Goal: Book appointment/travel/reservation

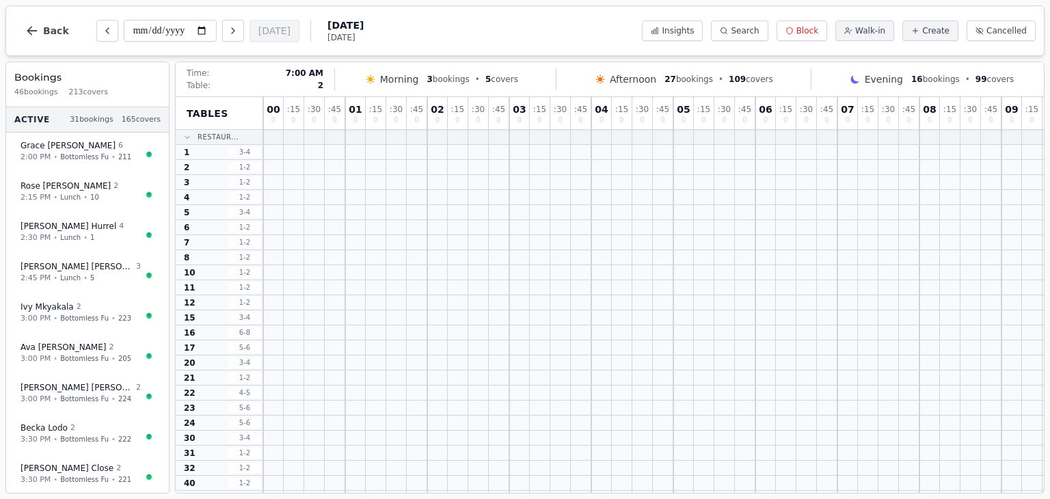
drag, startPoint x: 838, startPoint y: 268, endPoint x: 838, endPoint y: 167, distance: 101.1
click at [680, 256] on div at bounding box center [683, 257] width 20 height 14
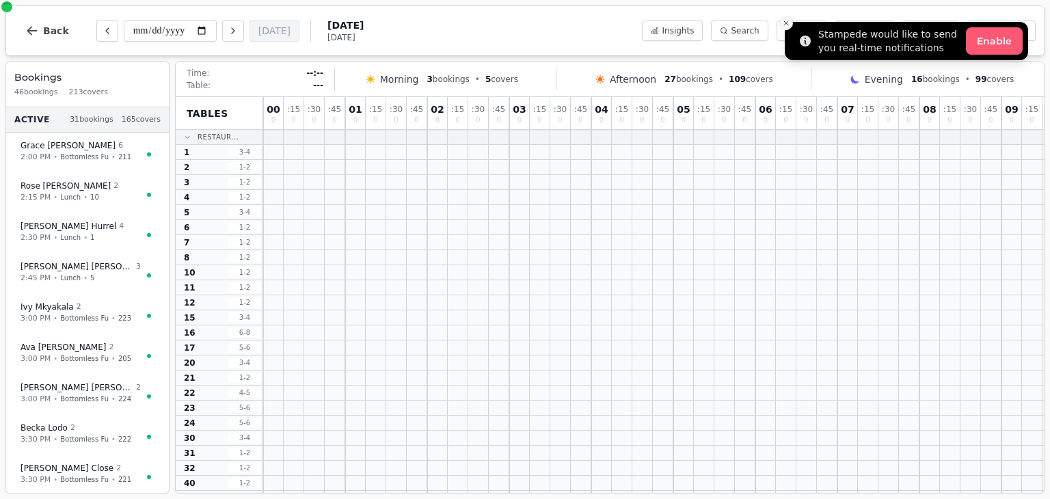
click at [786, 20] on icon "Close toast" at bounding box center [786, 23] width 8 height 8
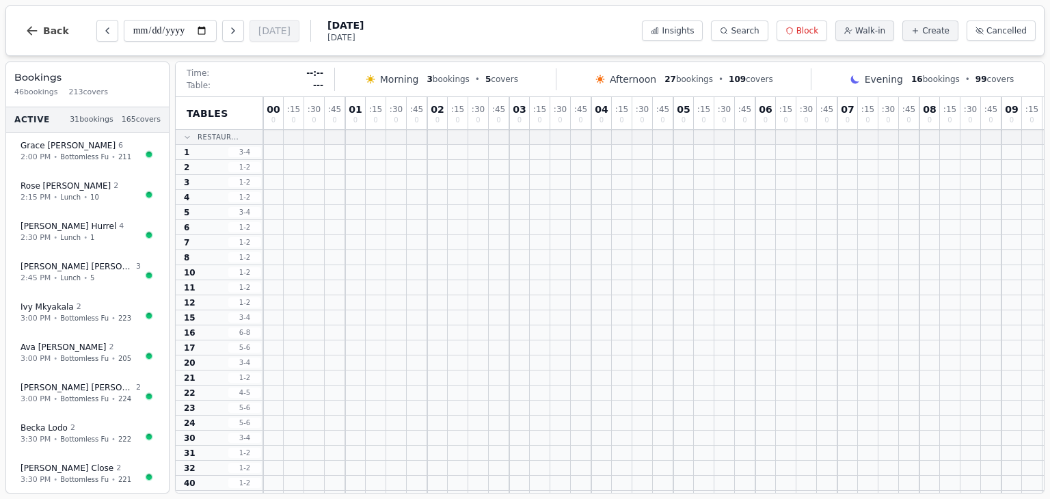
drag, startPoint x: 1044, startPoint y: 230, endPoint x: 1046, endPoint y: 258, distance: 28.1
click at [1046, 258] on div "**********" at bounding box center [525, 249] width 1050 height 499
click at [1049, 234] on div "**********" at bounding box center [525, 249] width 1050 height 499
drag, startPoint x: 953, startPoint y: 340, endPoint x: 957, endPoint y: 415, distance: 75.3
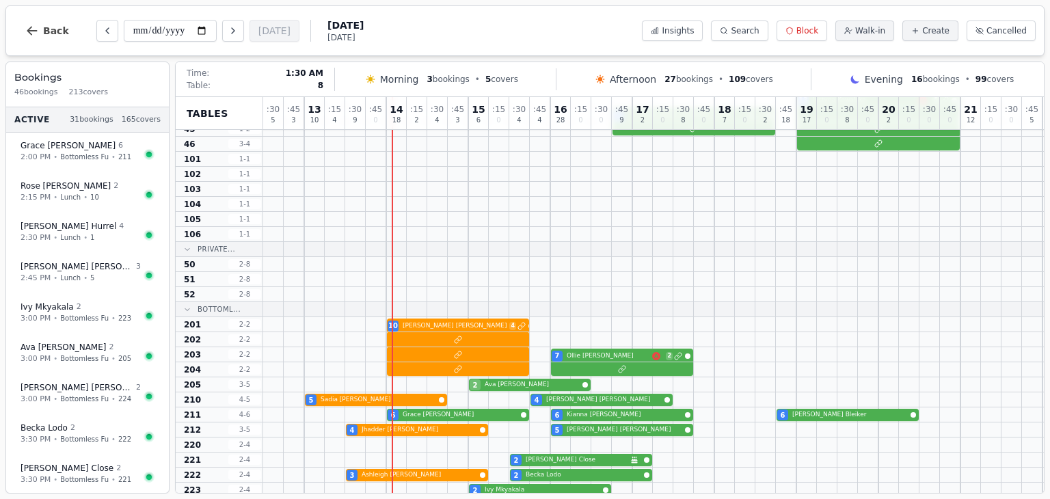
scroll to position [508, 1025]
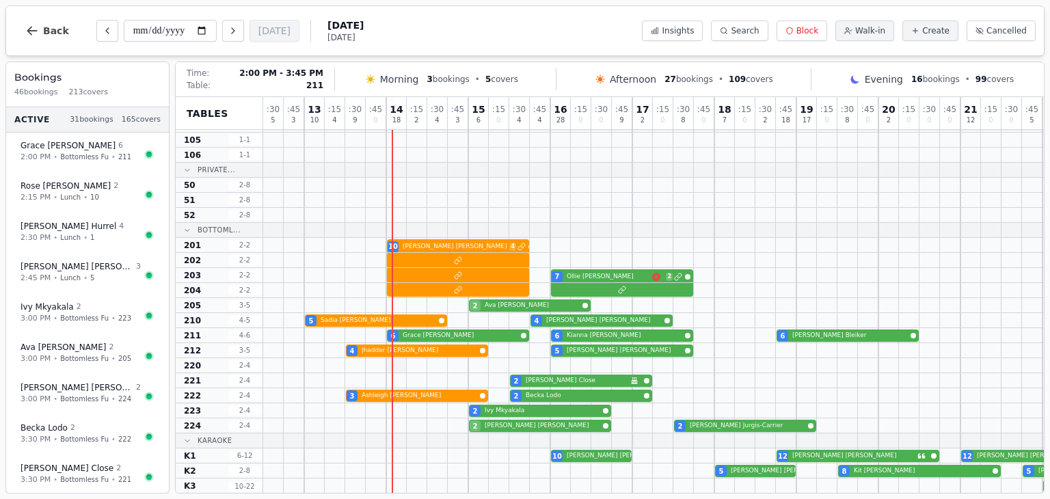
click at [424, 335] on div "6 [PERSON_NAME] 6 [PERSON_NAME] 6 [PERSON_NAME]" at bounding box center [222, 335] width 1968 height 15
select select "****"
select select "*"
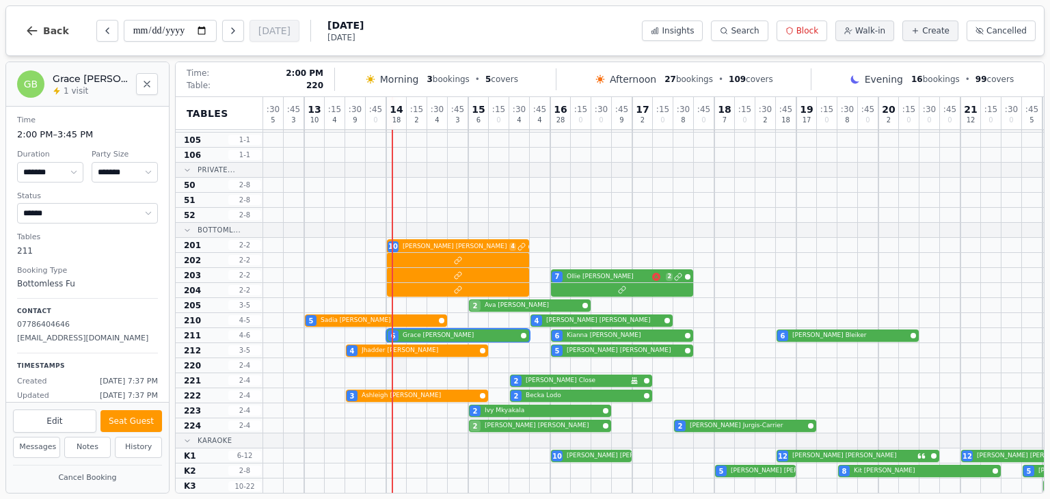
click at [403, 365] on div at bounding box center [396, 365] width 20 height 14
select select "****"
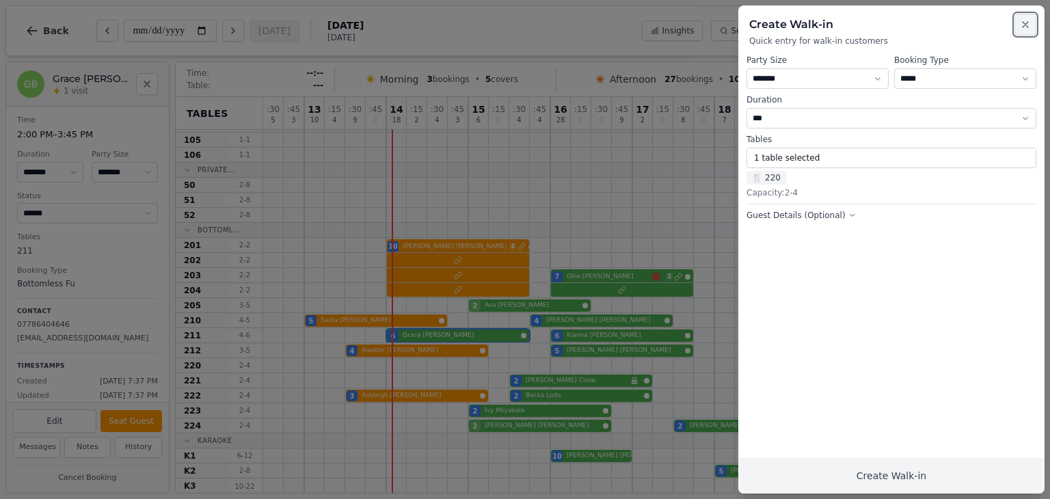
click at [1030, 25] on icon "button" at bounding box center [1025, 24] width 11 height 11
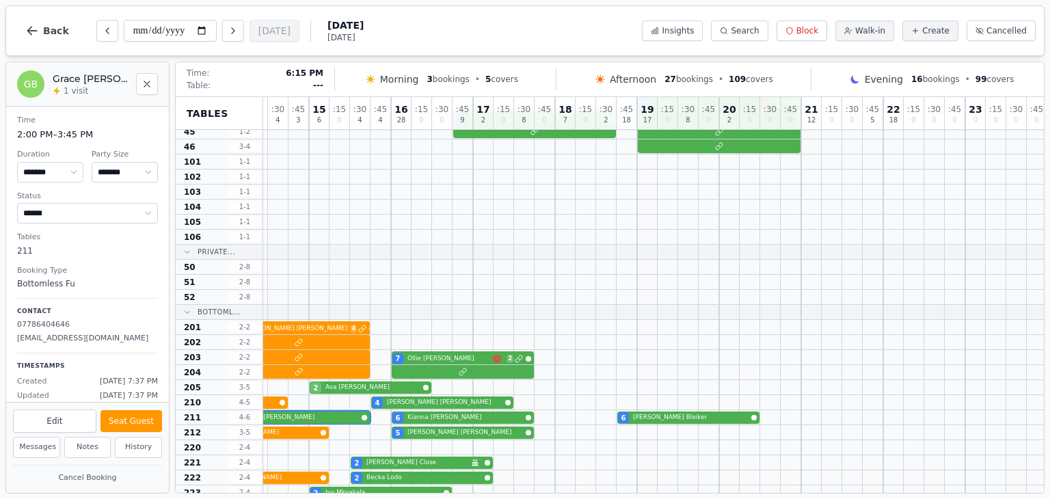
scroll to position [508, 1187]
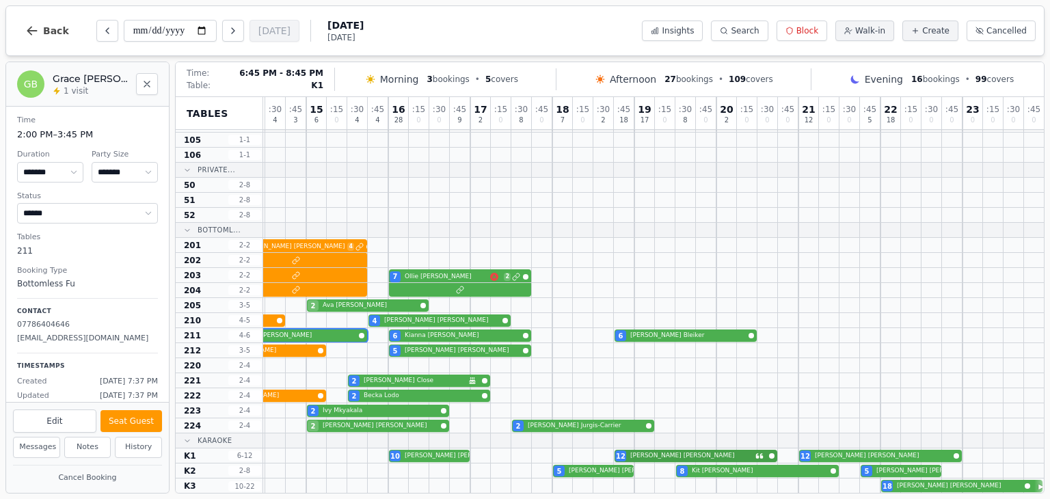
click at [679, 456] on div "10 [PERSON_NAME] 12 [PERSON_NAME] 12 [PERSON_NAME]" at bounding box center [60, 455] width 1968 height 15
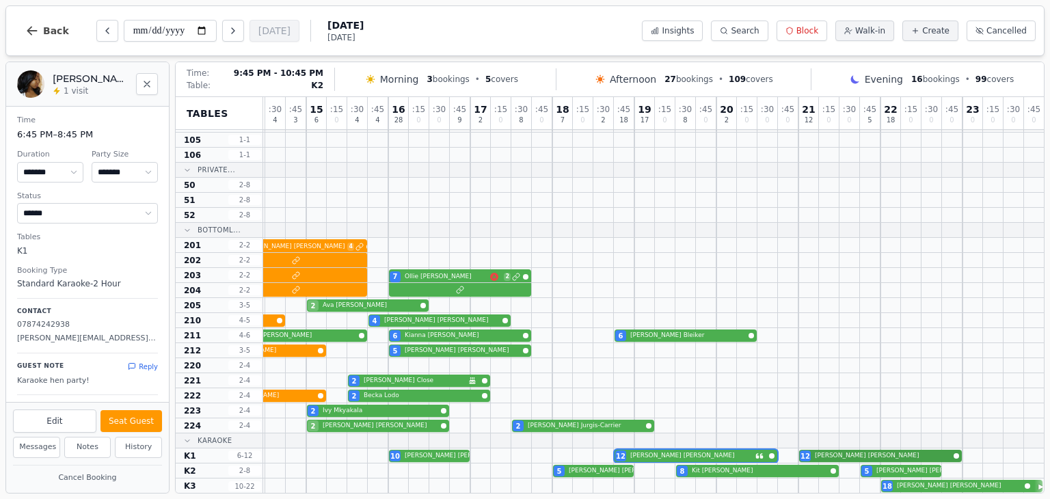
click at [865, 458] on div "10 [PERSON_NAME] 12 [PERSON_NAME] 12 [PERSON_NAME]" at bounding box center [60, 455] width 1968 height 15
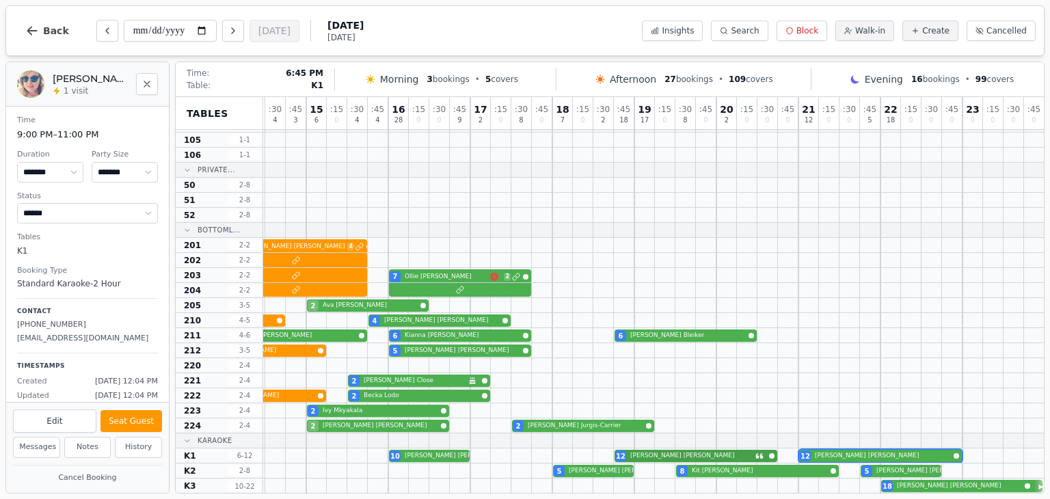
click at [638, 454] on div "10 [PERSON_NAME] 12 [PERSON_NAME] 12 [PERSON_NAME]" at bounding box center [60, 455] width 1968 height 15
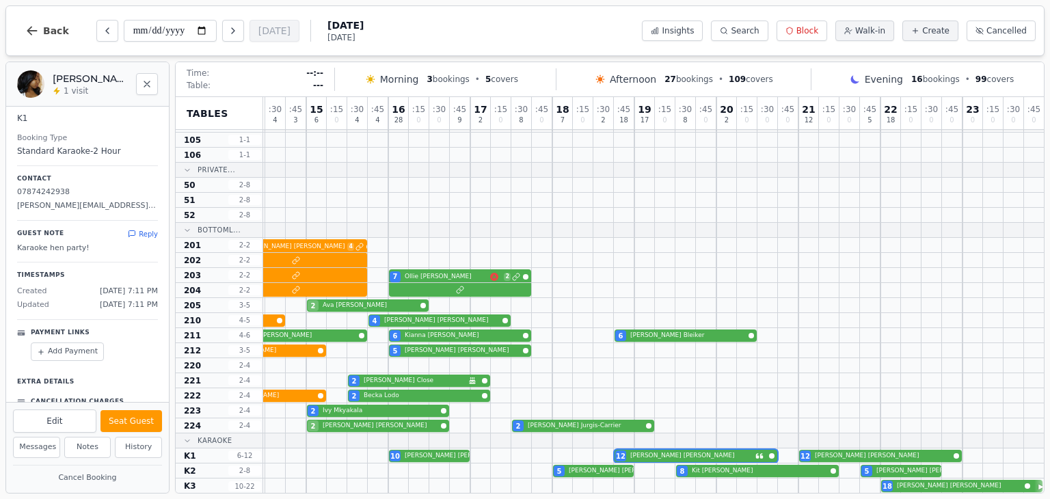
scroll to position [131, 0]
click at [421, 381] on div "2 [PERSON_NAME] Close Birthday celebration" at bounding box center [60, 380] width 1968 height 15
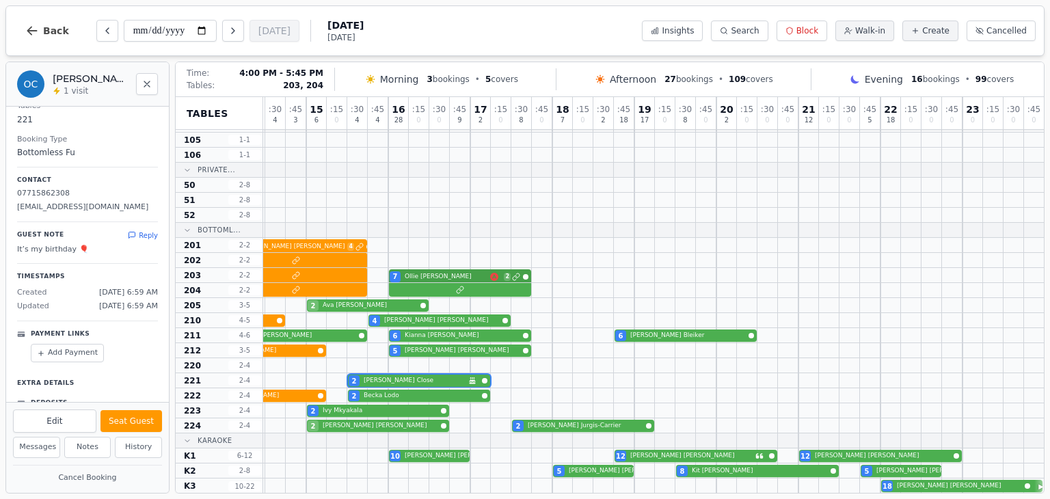
click at [450, 277] on div "7 [PERSON_NAME] 2" at bounding box center [60, 275] width 1968 height 15
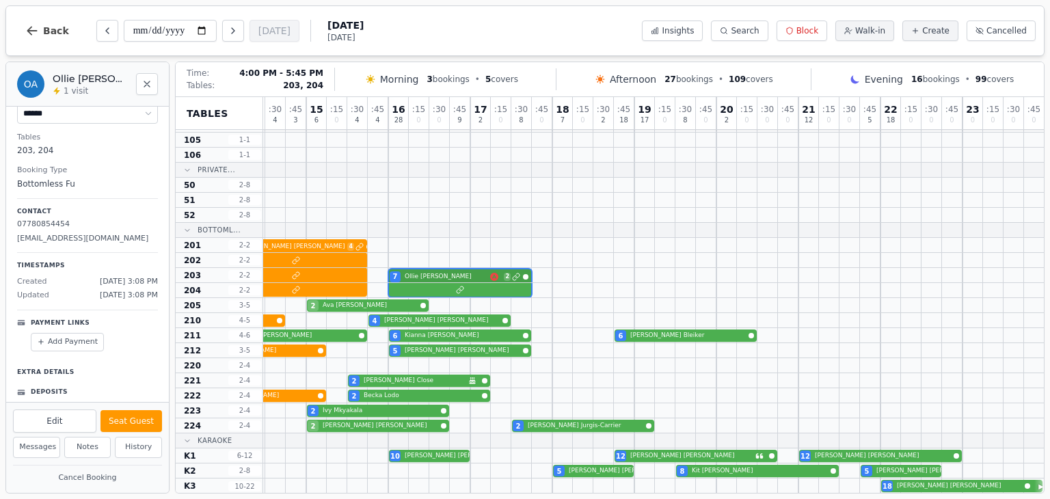
scroll to position [148, 0]
